Goal: Task Accomplishment & Management: Complete application form

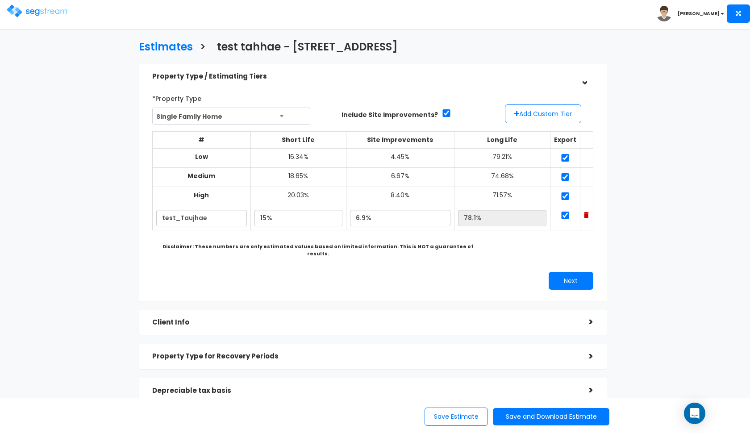
click at [62, 14] on img at bounding box center [38, 10] width 63 height 13
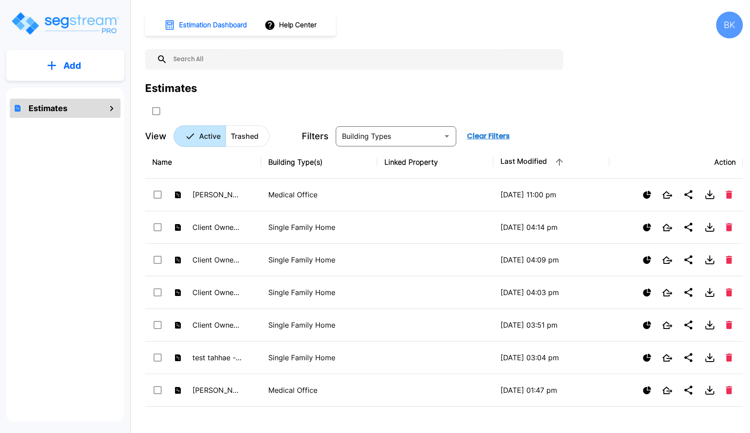
click at [416, 60] on input "text" at bounding box center [363, 59] width 392 height 21
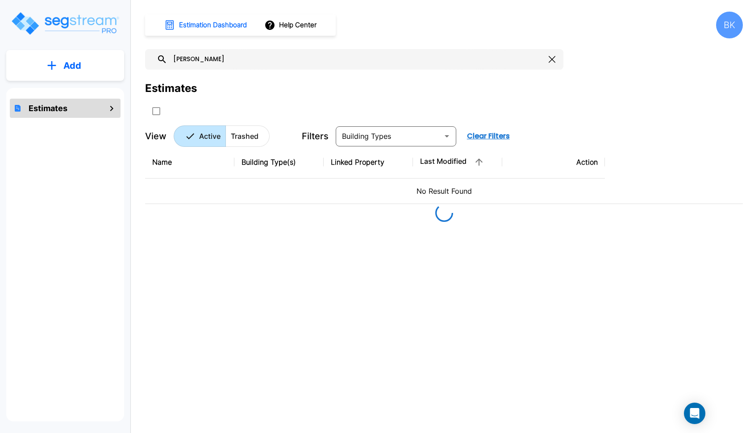
type input "jed"
click at [82, 75] on button "Add" at bounding box center [65, 66] width 118 height 26
click at [75, 93] on p "Add Estimate" at bounding box center [71, 90] width 46 height 11
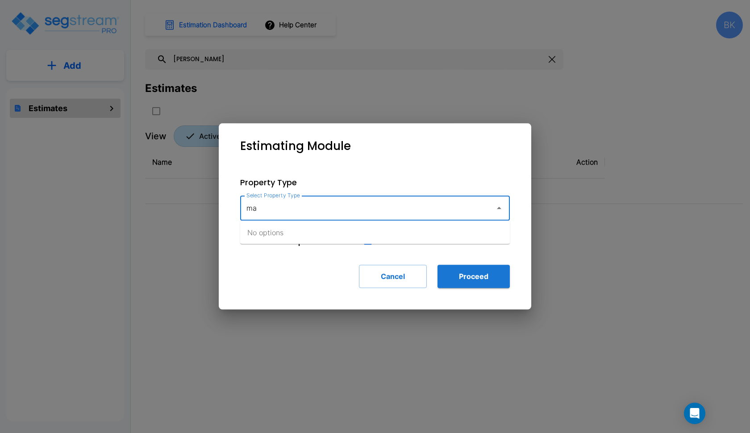
type input "m"
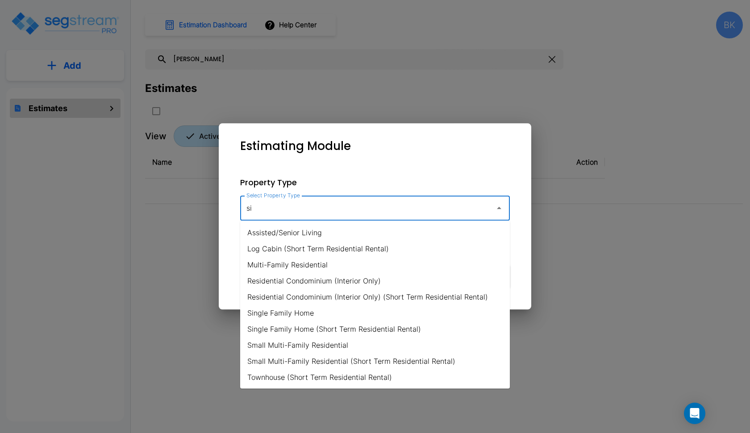
type input "s"
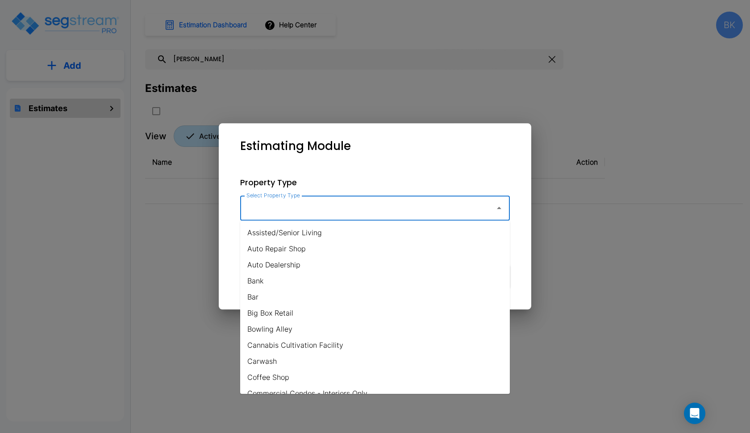
type input "t"
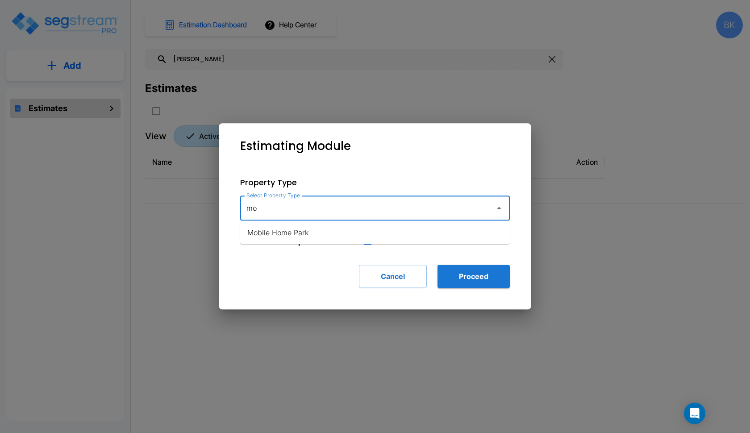
type input "m"
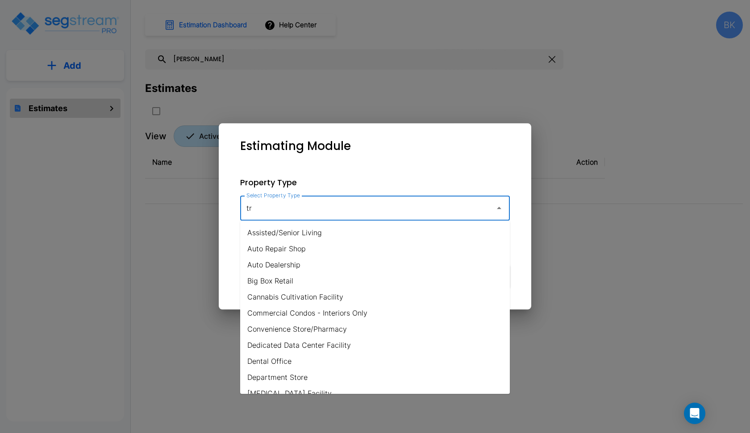
type input "t"
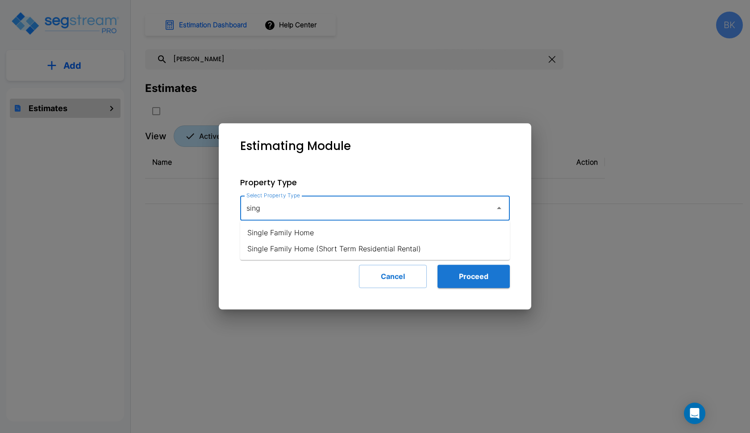
click at [259, 232] on li "Single Family Home" at bounding box center [375, 233] width 270 height 16
type input "Single Family Home"
click at [485, 279] on button "Proceed" at bounding box center [474, 276] width 72 height 23
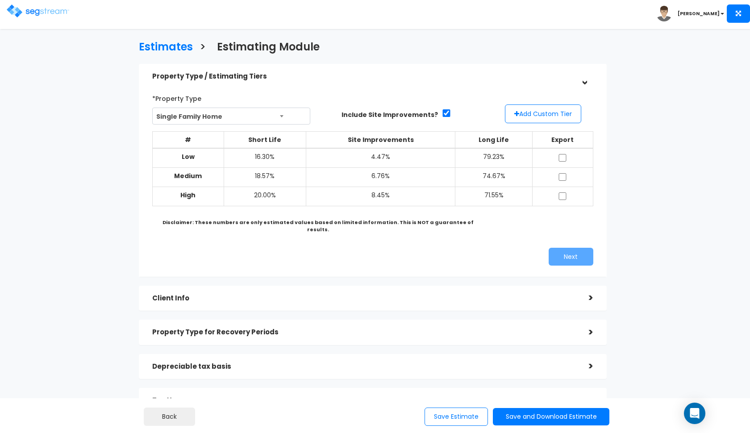
click at [442, 113] on input "checkbox" at bounding box center [446, 113] width 9 height 8
checkbox input "false"
click at [545, 119] on button "Add Custom Tier" at bounding box center [543, 113] width 76 height 19
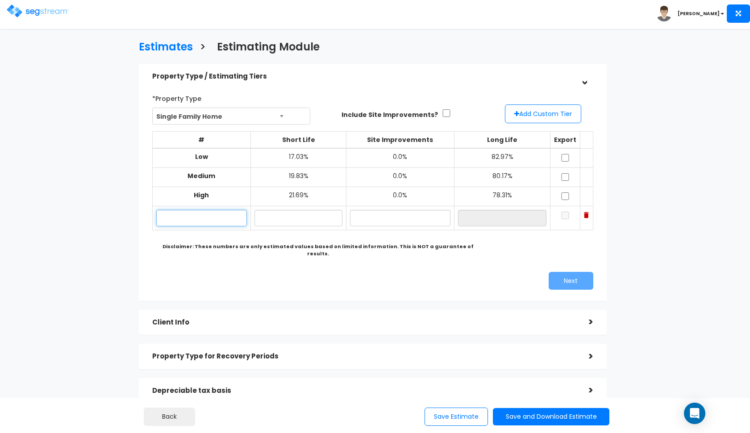
click at [200, 219] on input "text" at bounding box center [201, 218] width 91 height 17
type input "HUD Unit"
type input "17.00%"
type input "0.00%"
type input "83.00%"
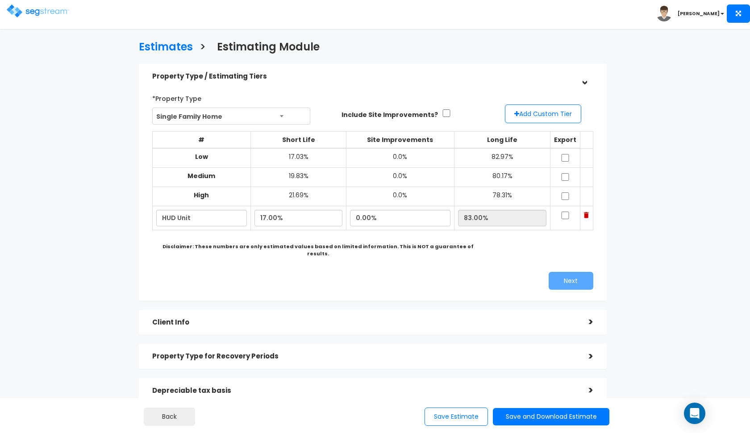
click at [439, 257] on div "*Property Type Single Family Home Assisted/Senior Living Auto Repair Shop Auto …" at bounding box center [373, 190] width 454 height 207
click at [564, 156] on input "checkbox" at bounding box center [565, 158] width 9 height 8
checkbox input "true"
click at [564, 173] on input "checkbox" at bounding box center [565, 177] width 9 height 8
checkbox input "true"
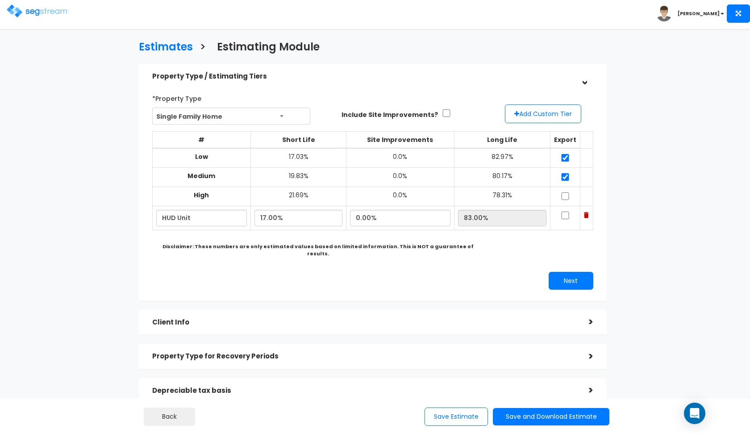
click at [566, 193] on input "checkbox" at bounding box center [565, 196] width 9 height 8
checkbox input "true"
click at [567, 212] on input "checkbox" at bounding box center [565, 216] width 9 height 8
checkbox input "true"
click at [561, 275] on button "Next" at bounding box center [571, 281] width 45 height 18
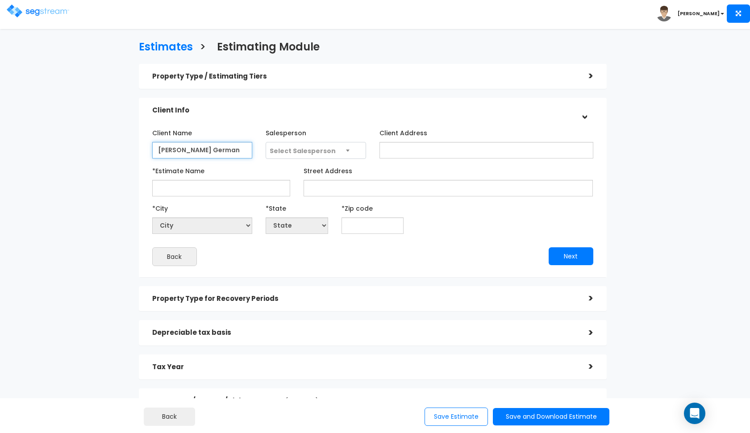
type input "Jed German"
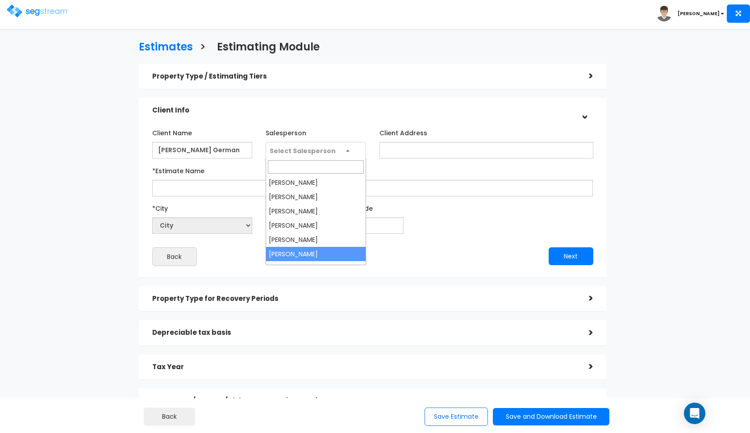
select select "190"
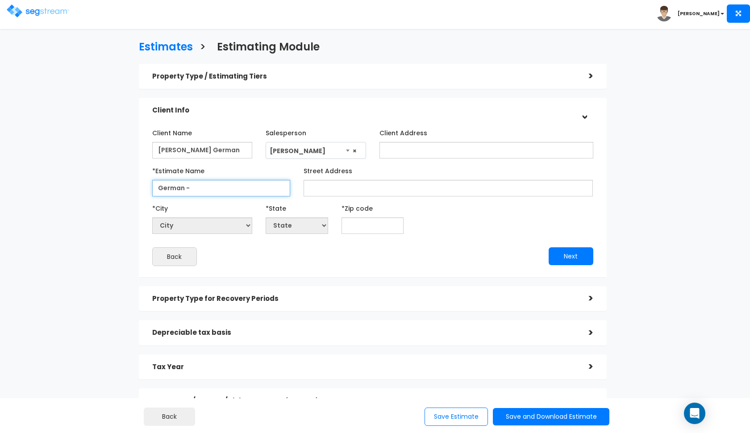
type input "German -"
click at [250, 307] on div "Property Type for Recovery Periods >" at bounding box center [373, 298] width 468 height 25
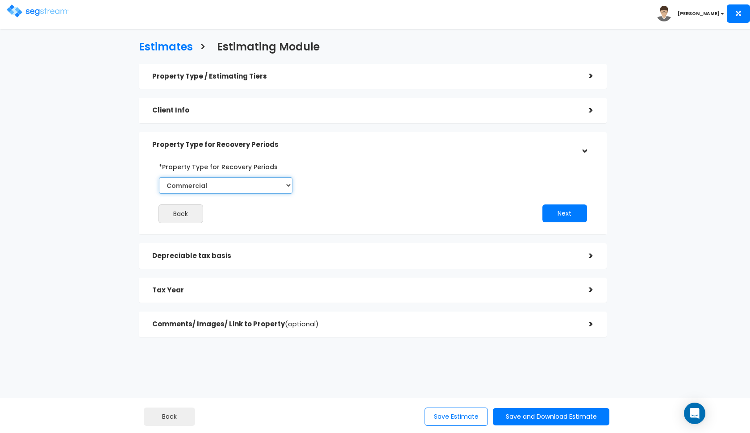
select select "Residential"
click at [335, 147] on h5 "Property Type for Recovery Periods" at bounding box center [363, 145] width 423 height 8
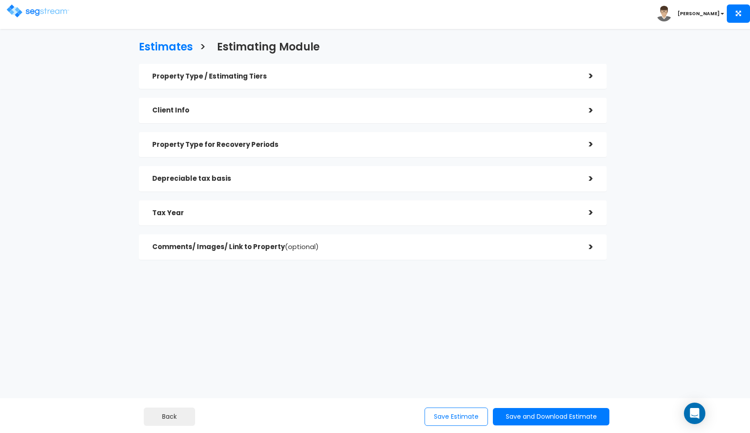
click at [262, 183] on div "Depreciable tax basis" at bounding box center [363, 179] width 423 height 17
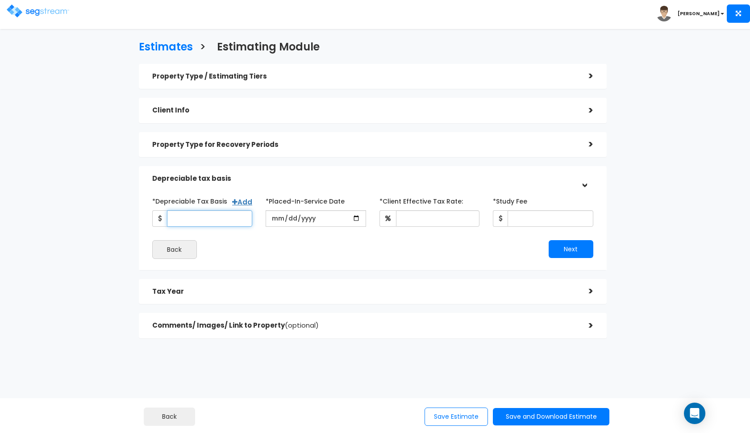
click at [222, 217] on input "*Depreciable Tax Basis" at bounding box center [210, 218] width 86 height 17
type input "101,268"
click at [274, 220] on input "date" at bounding box center [316, 218] width 100 height 17
type input "2024-12-31"
click at [416, 220] on input "*Client Effective Tax Rate:" at bounding box center [438, 218] width 84 height 17
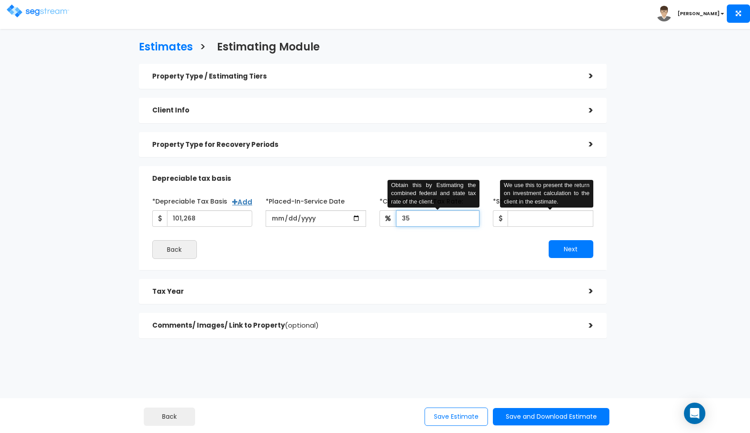
type input "35"
click at [530, 218] on input "*Study Fee" at bounding box center [551, 218] width 86 height 17
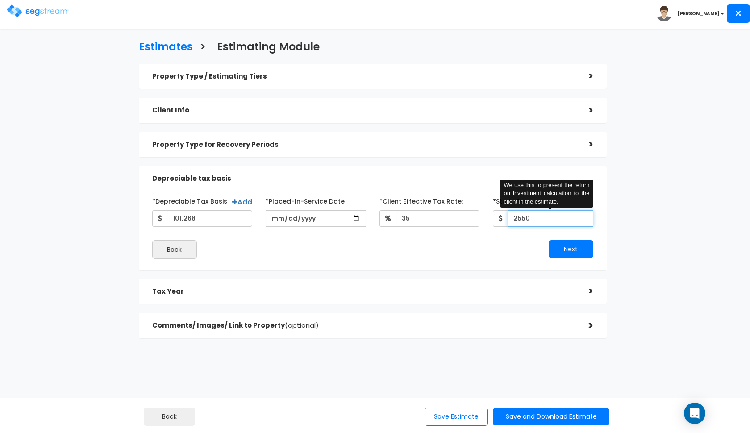
type input "2,550"
click at [435, 244] on div "Next" at bounding box center [486, 249] width 227 height 18
click at [440, 144] on h5 "Property Type for Recovery Periods" at bounding box center [363, 145] width 423 height 8
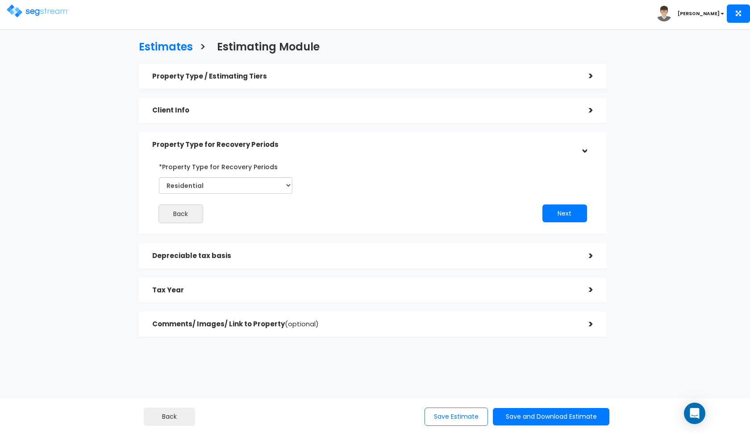
click at [393, 110] on h5 "Client Info" at bounding box center [363, 111] width 423 height 8
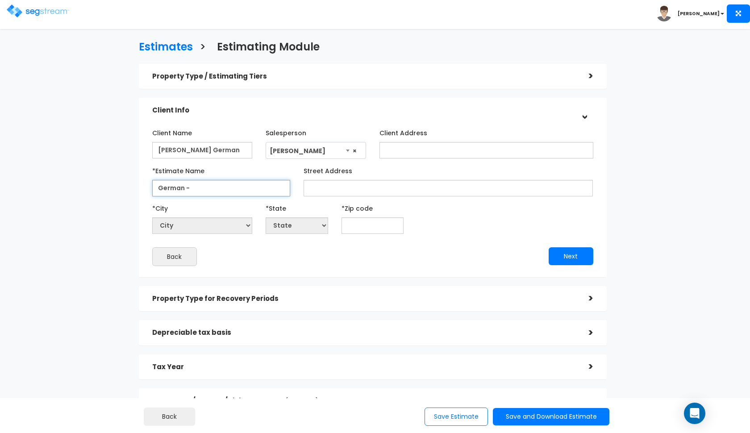
click at [273, 189] on input "German -" at bounding box center [221, 188] width 138 height 17
type input "German - HUD Units"
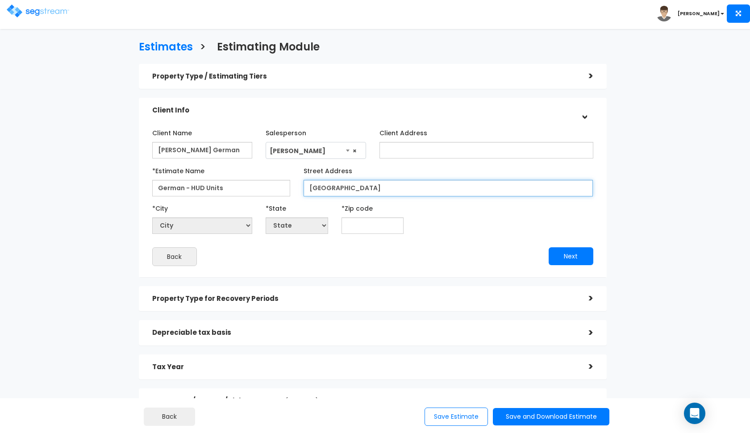
type input "Wray Park"
click at [226, 188] on input "German - HUD Units" at bounding box center [221, 188] width 138 height 17
click at [228, 187] on input "German - HUD Units" at bounding box center [221, 188] width 138 height 17
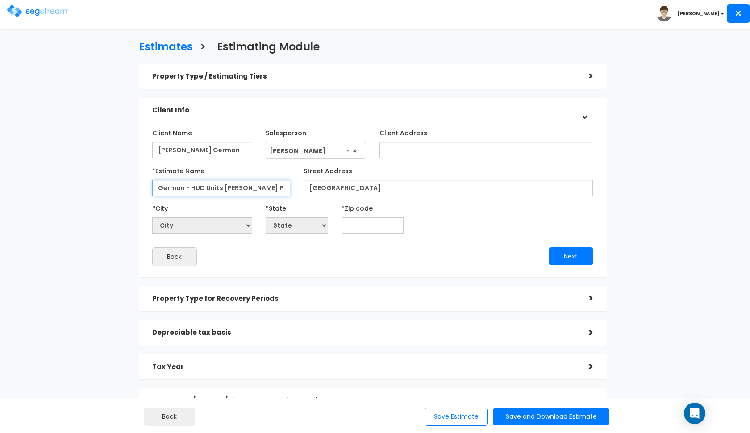
type input "German - HUD Units Wray Park"
